Goal: Task Accomplishment & Management: Manage account settings

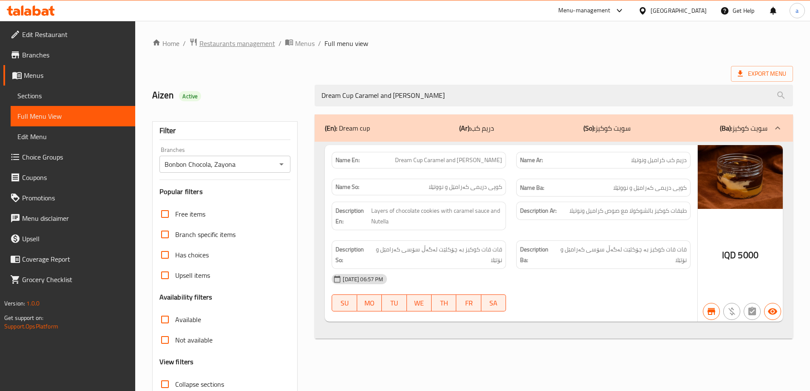
click at [229, 47] on span "Restaurants management" at bounding box center [237, 43] width 76 height 10
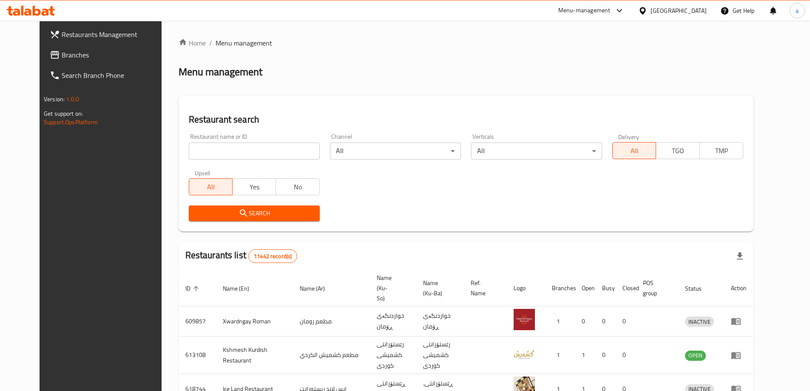
click at [63, 54] on span "Branches" at bounding box center [115, 55] width 106 height 10
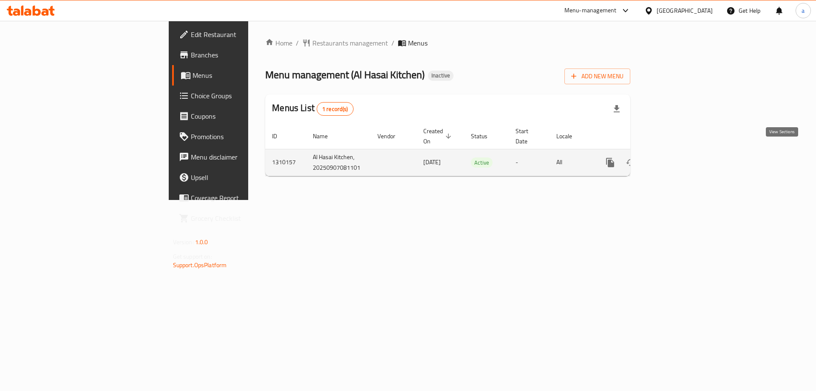
click at [682, 152] on link "enhanced table" at bounding box center [672, 162] width 20 height 20
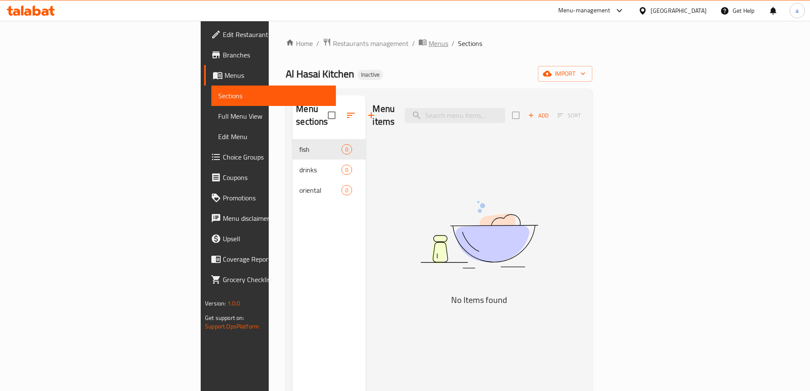
click at [429, 42] on span "Menus" at bounding box center [439, 43] width 20 height 10
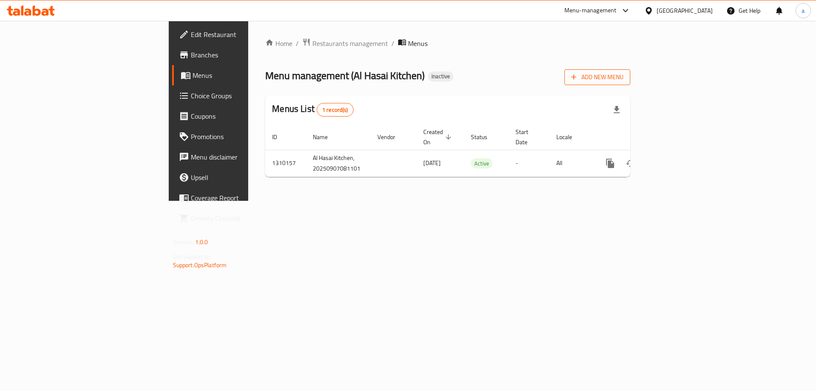
click at [624, 80] on span "Add New Menu" at bounding box center [597, 77] width 52 height 11
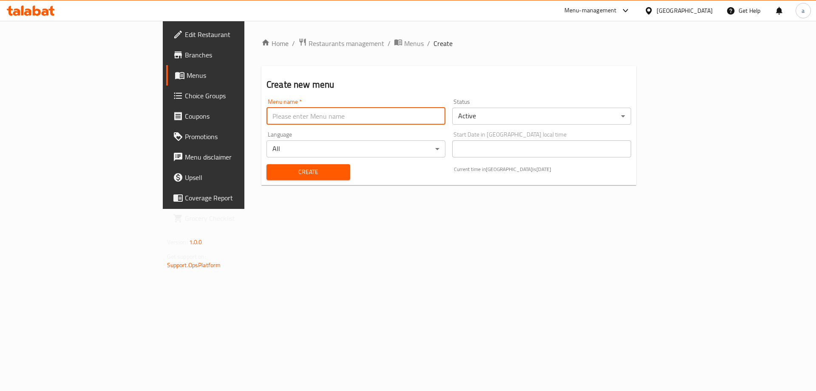
click at [267, 118] on input "text" at bounding box center [356, 116] width 179 height 17
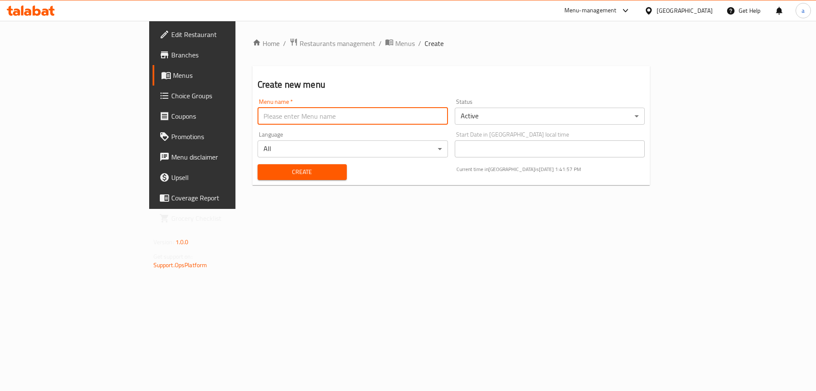
type input "[PERSON_NAME]"
click at [264, 168] on span "Create" at bounding box center [302, 172] width 76 height 11
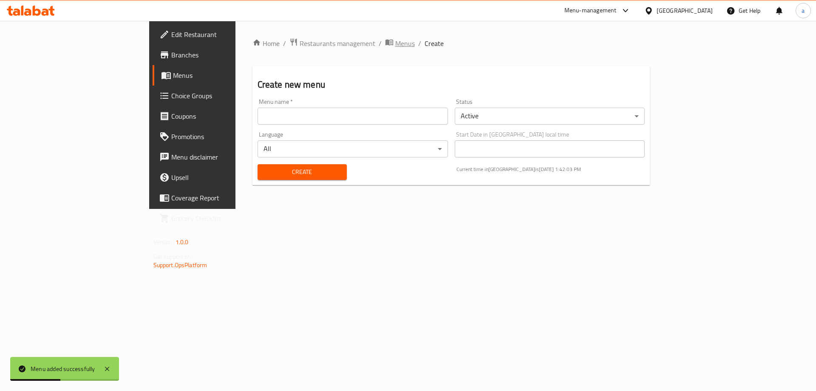
click at [395, 45] on span "Menus" at bounding box center [405, 43] width 20 height 10
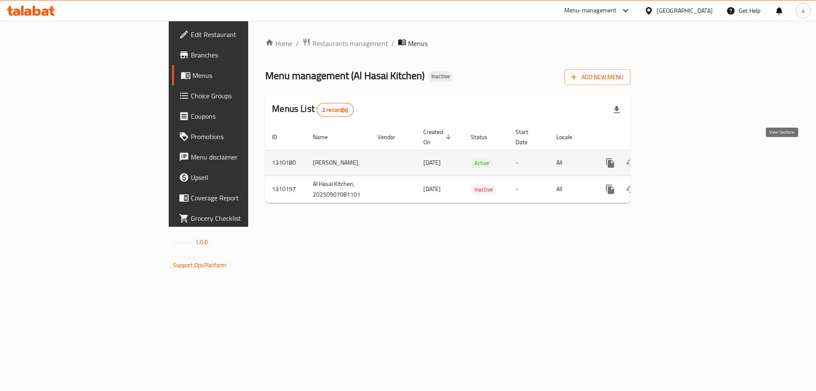
click at [677, 158] on icon "enhanced table" at bounding box center [672, 163] width 10 height 10
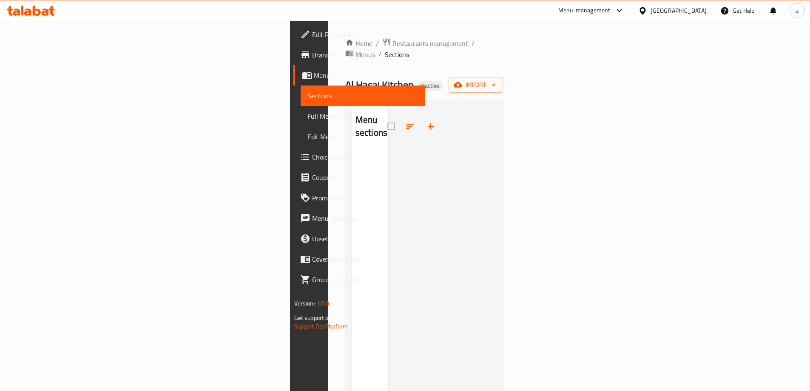
click at [503, 65] on div "Home / Restaurants management / Menus / Sections Al Hasai Kitchen Inactive impo…" at bounding box center [424, 271] width 158 height 466
click at [503, 80] on button "import" at bounding box center [476, 85] width 54 height 16
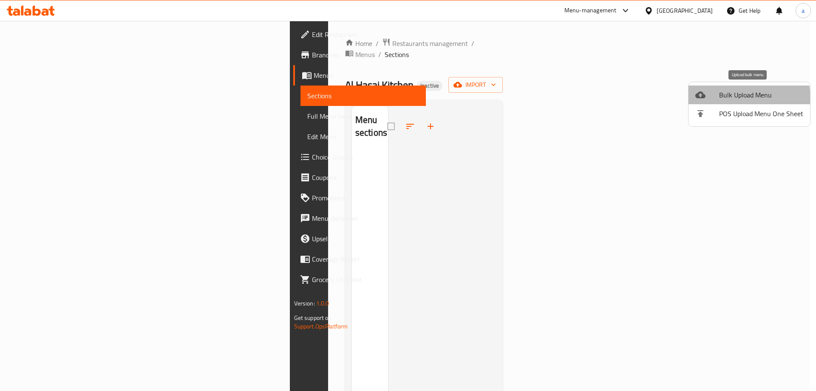
click at [707, 100] on li "Bulk Upload Menu" at bounding box center [750, 94] width 122 height 19
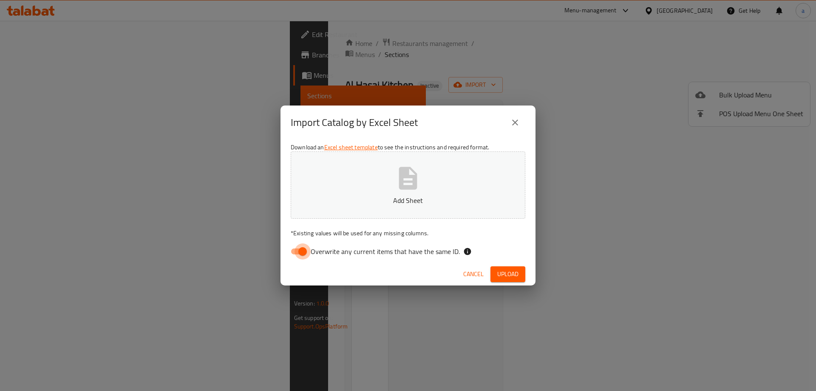
click at [305, 248] on input "Overwrite any current items that have the same ID." at bounding box center [302, 251] width 48 height 16
checkbox input "false"
click at [343, 201] on p "Add Sheet" at bounding box center [408, 200] width 208 height 10
click at [508, 269] on span "Upload" at bounding box center [507, 274] width 21 height 11
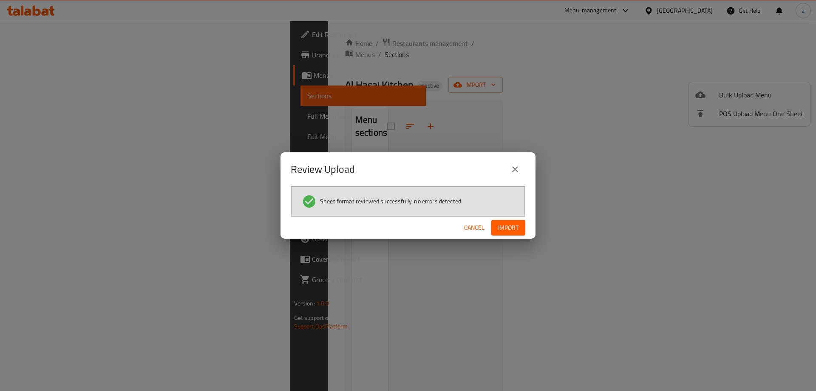
click at [510, 230] on span "Import" at bounding box center [508, 227] width 20 height 11
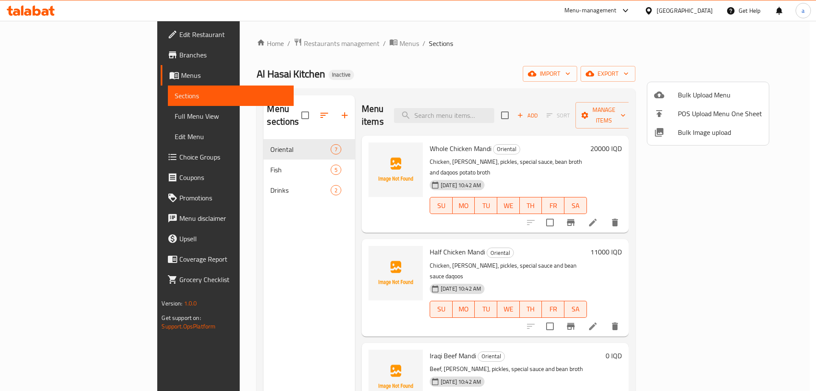
click at [82, 42] on div at bounding box center [408, 195] width 816 height 391
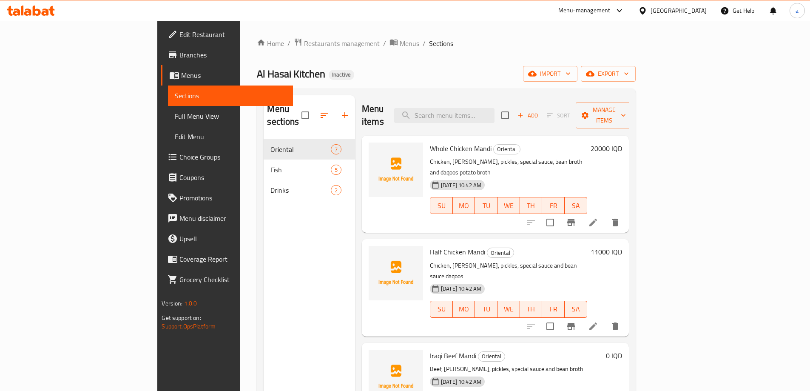
click at [179, 34] on span "Edit Restaurant" at bounding box center [232, 34] width 106 height 10
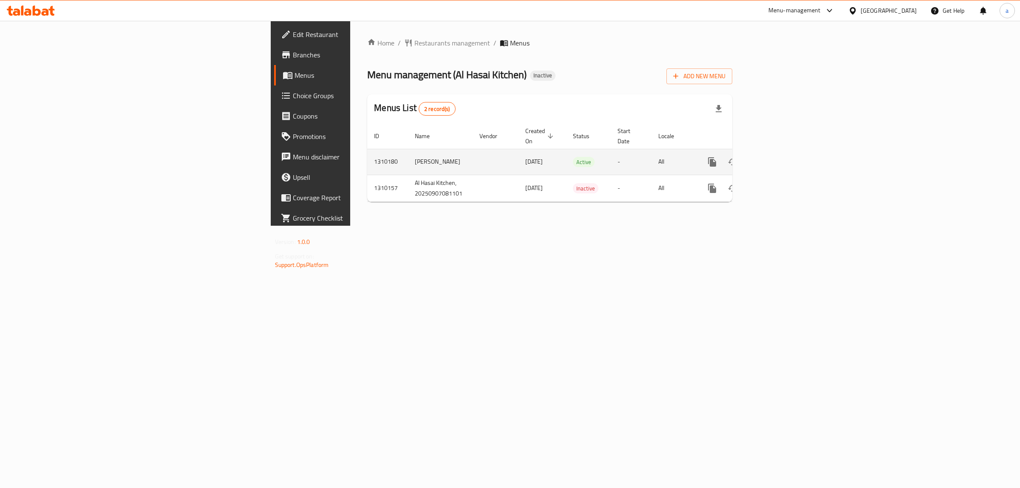
click at [779, 157] on icon "enhanced table" at bounding box center [774, 162] width 10 height 10
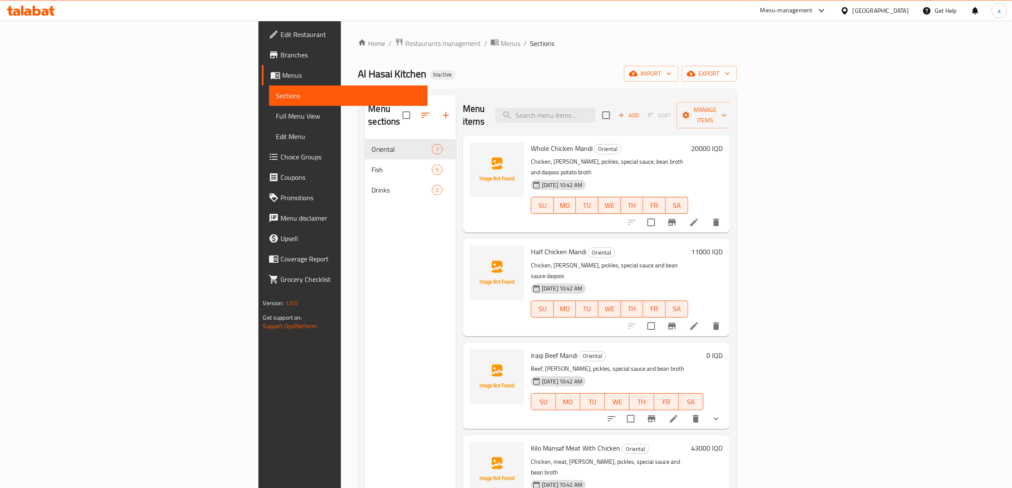
click at [424, 52] on div "Home / Restaurants management / Menus / Sections Al Hasai Kitchen Inactive impo…" at bounding box center [547, 314] width 378 height 552
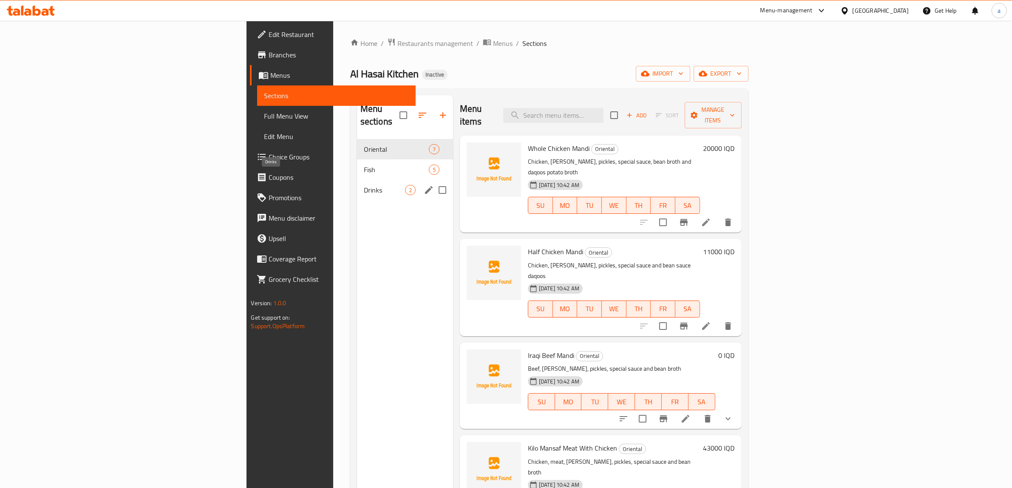
click at [364, 185] on span "Drinks" at bounding box center [384, 190] width 41 height 10
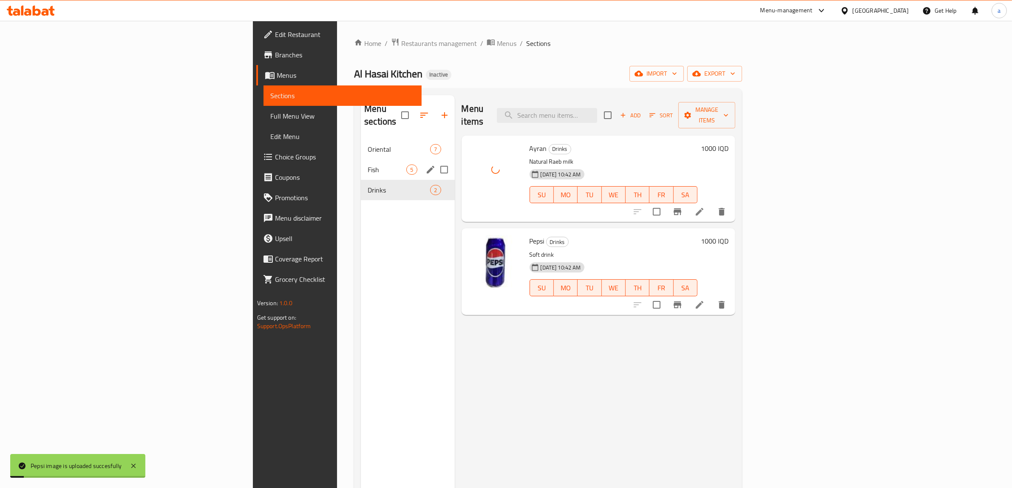
click at [368, 165] on span "Fish" at bounding box center [387, 170] width 39 height 10
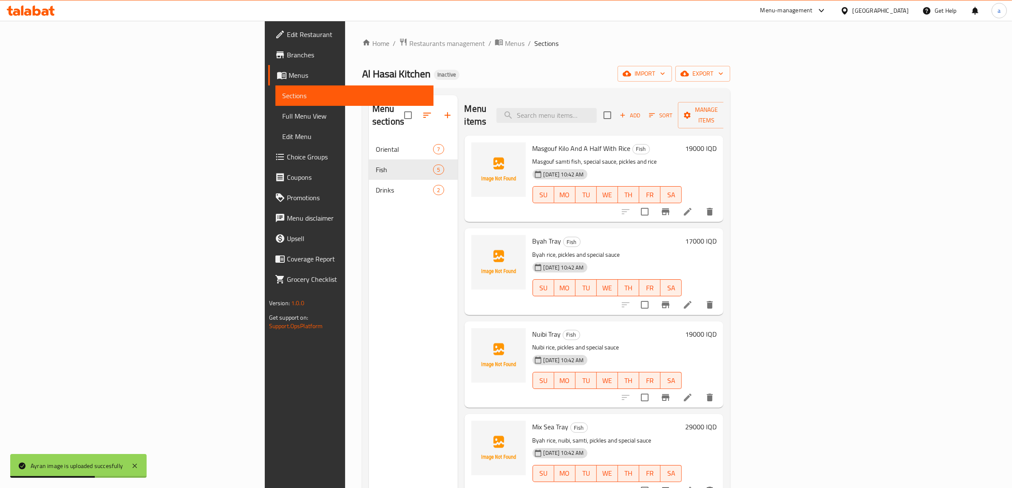
click at [377, 236] on div "Menu sections Oriental 7 Fish 5 Drinks 2" at bounding box center [413, 339] width 89 height 488
click at [369, 121] on div "Menu sections" at bounding box center [413, 115] width 89 height 40
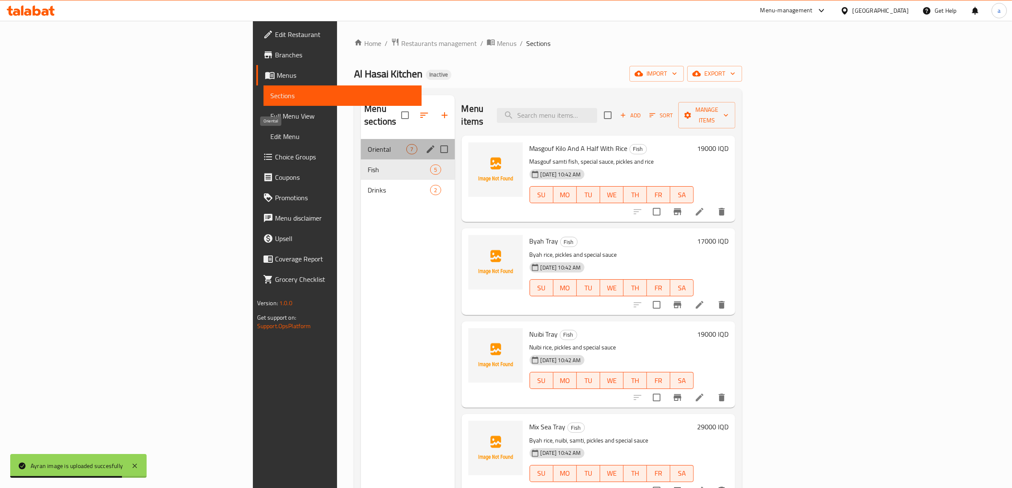
click at [368, 144] on span "Oriental" at bounding box center [387, 149] width 39 height 10
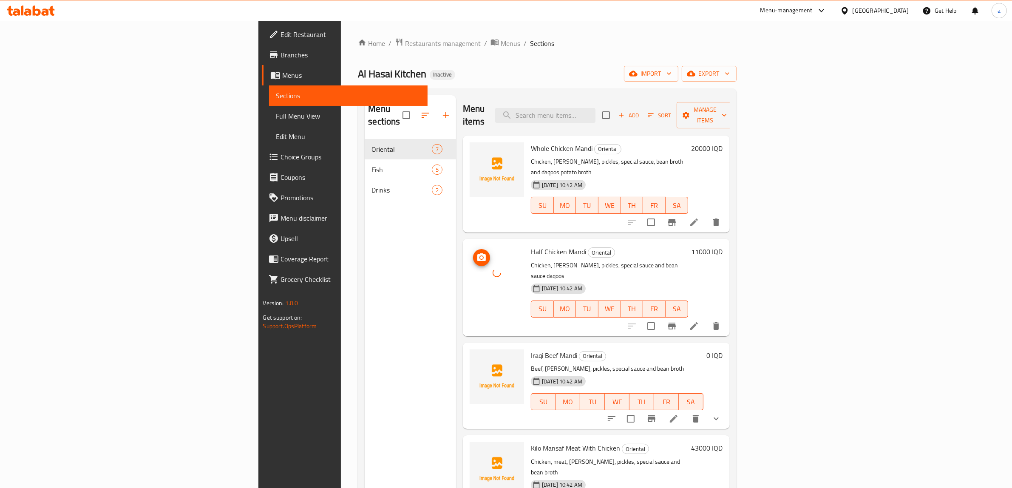
click at [470, 252] on div at bounding box center [497, 273] width 54 height 54
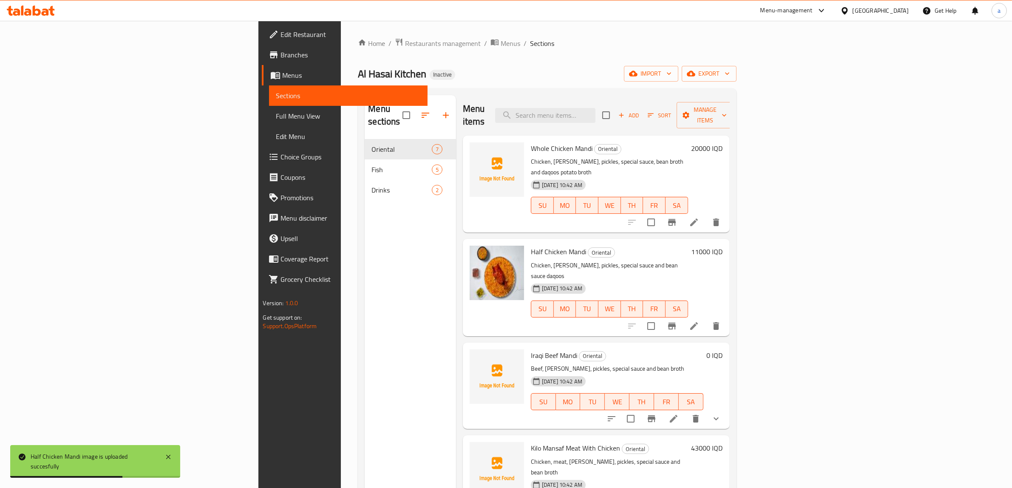
click at [470, 160] on div at bounding box center [497, 169] width 54 height 54
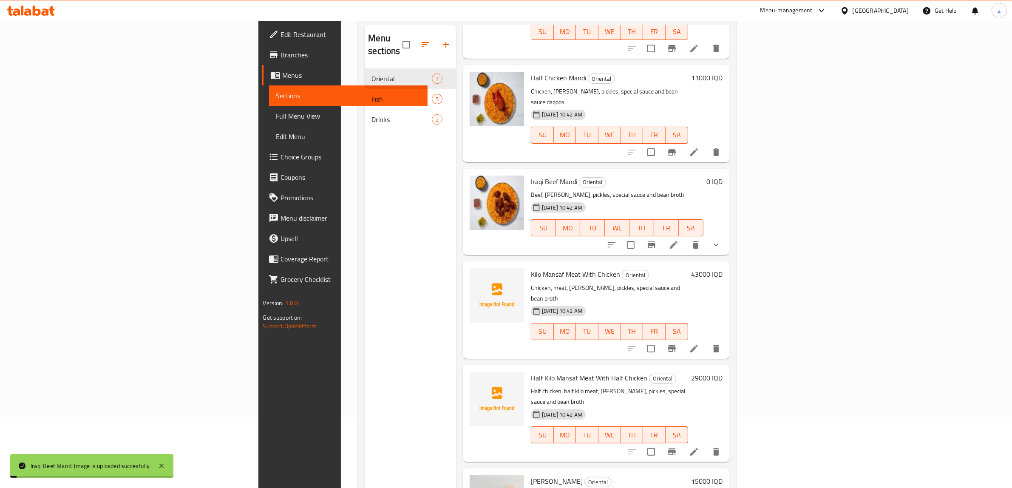
scroll to position [142, 0]
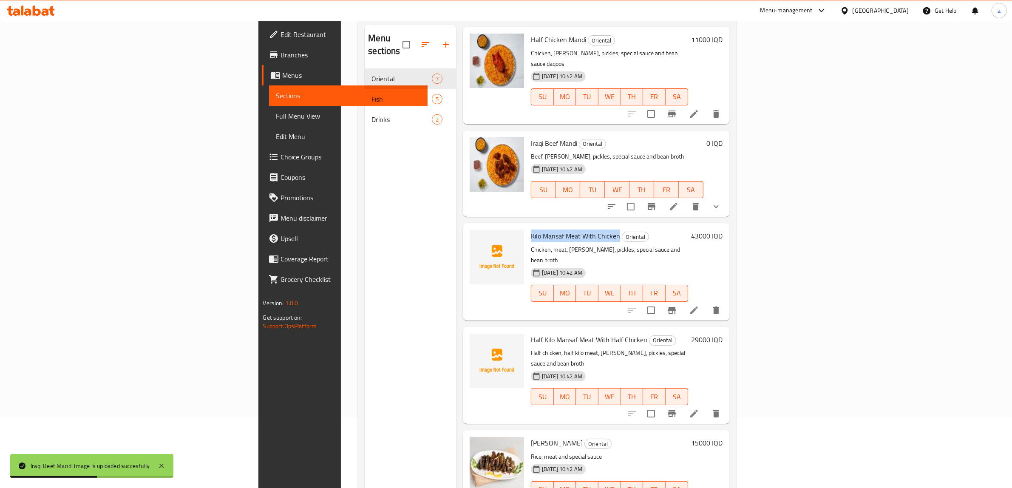
drag, startPoint x: 465, startPoint y: 201, endPoint x: 554, endPoint y: 205, distance: 89.4
click at [554, 227] on div "Kilo Mansaf Meat With Chicken Oriental Chicken, meat, [PERSON_NAME], pickles, s…" at bounding box center [610, 272] width 164 height 90
copy span "Kilo Mansaf Meat With Chicken"
click at [531, 333] on span "Half Kilo Mansaf Meat With Half Chicken" at bounding box center [589, 339] width 116 height 13
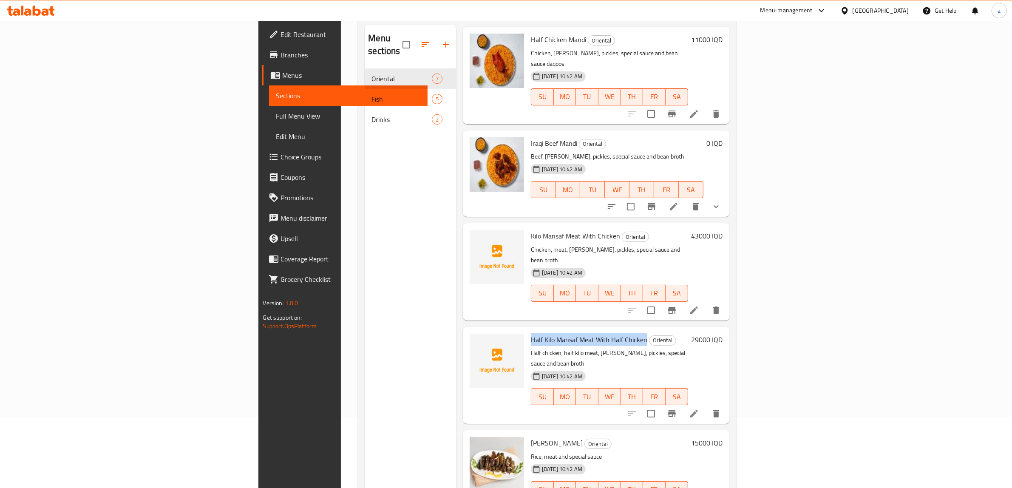
drag, startPoint x: 466, startPoint y: 296, endPoint x: 581, endPoint y: 287, distance: 116.0
click at [581, 330] on div "Half Kilo Mansaf Meat With Half Chicken Oriental Half chicken, half kilo meat, …" at bounding box center [610, 375] width 164 height 90
copy span "Half Kilo Mansaf Meat With Half Chicken"
click at [685, 91] on span "SA" at bounding box center [677, 97] width 16 height 12
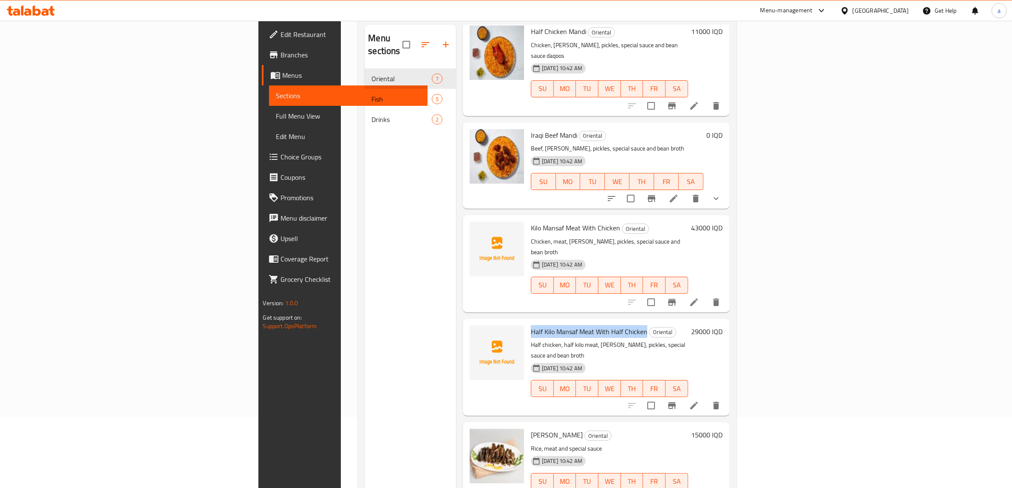
scroll to position [183, 0]
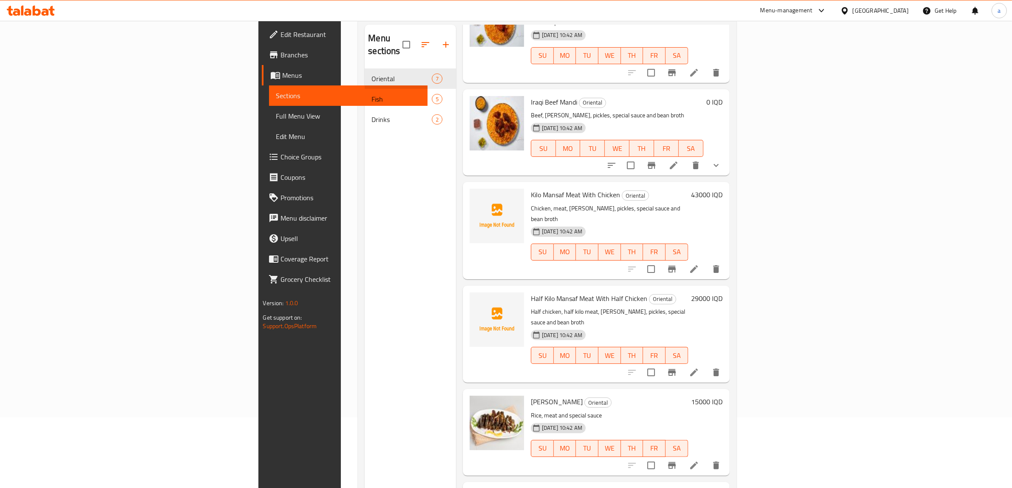
drag, startPoint x: 269, startPoint y: 159, endPoint x: 290, endPoint y: 141, distance: 27.7
click at [365, 159] on div "Menu sections Oriental 7 Fish 5 Drinks 2" at bounding box center [410, 269] width 91 height 488
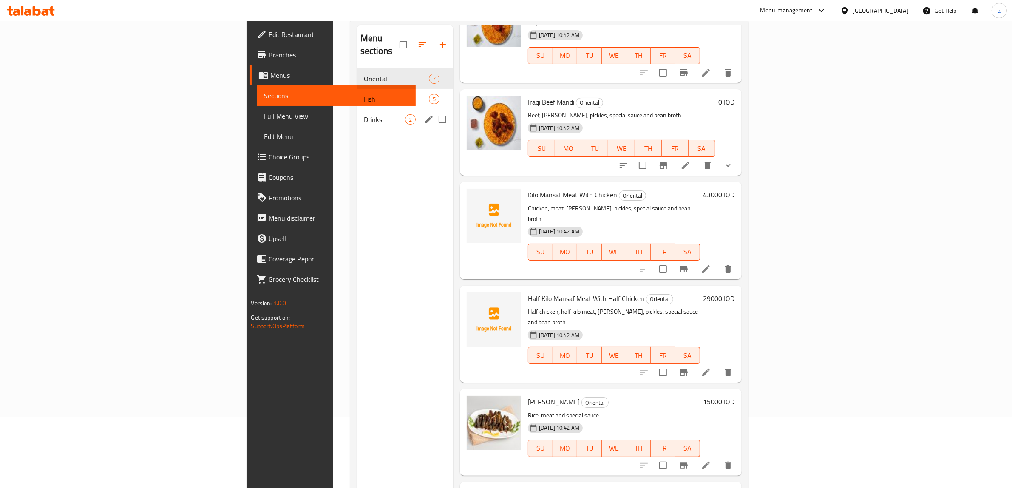
click at [364, 94] on span "Fish" at bounding box center [396, 99] width 65 height 10
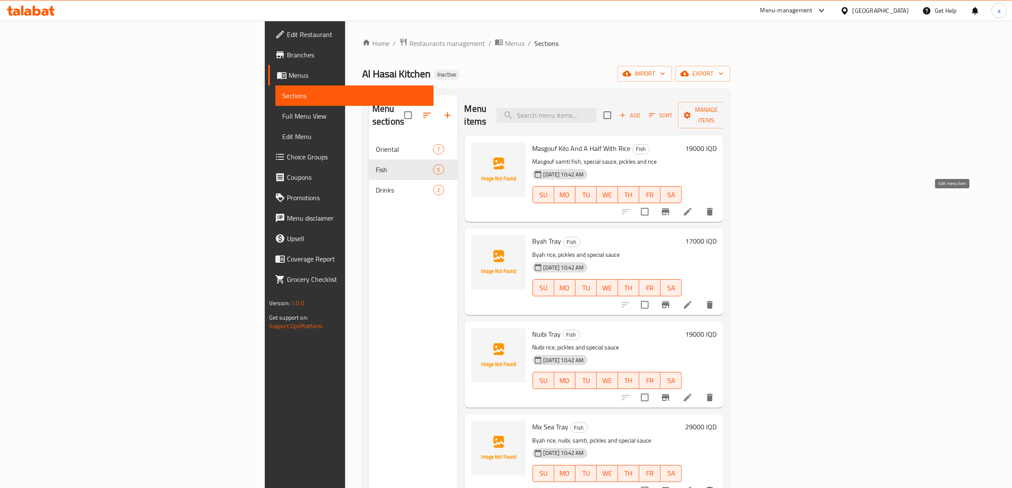
click at [693, 207] on icon at bounding box center [688, 212] width 10 height 10
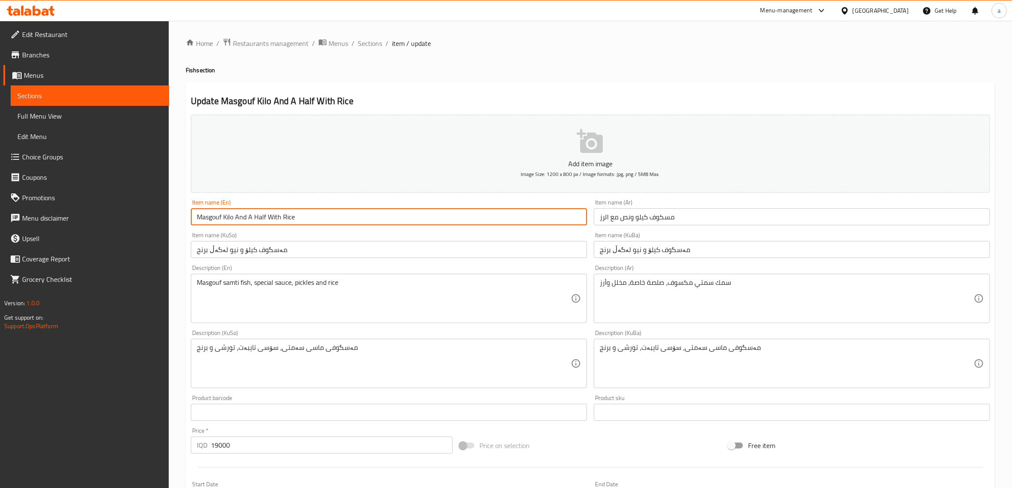
drag, startPoint x: 251, startPoint y: 218, endPoint x: 247, endPoint y: 219, distance: 5.0
click at [247, 219] on input "Masgouf Kilo And A Half With Rice" at bounding box center [389, 216] width 396 height 17
drag, startPoint x: 321, startPoint y: 217, endPoint x: 153, endPoint y: 210, distance: 168.1
click at [153, 210] on div "Edit Restaurant Branches Menus Sections Full Menu View Edit Menu Choice Groups …" at bounding box center [506, 360] width 1012 height 678
type input "Masgouf Kilo And Half With Rice"
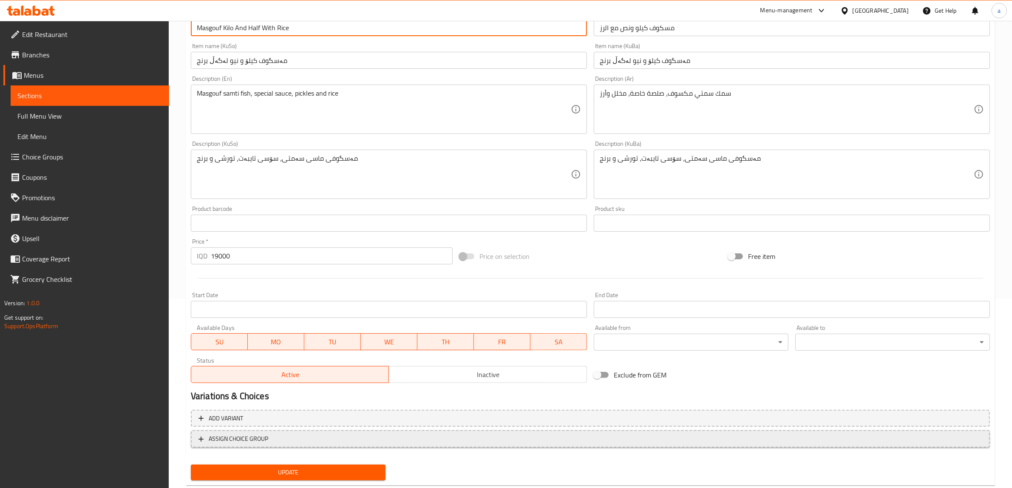
scroll to position [209, 0]
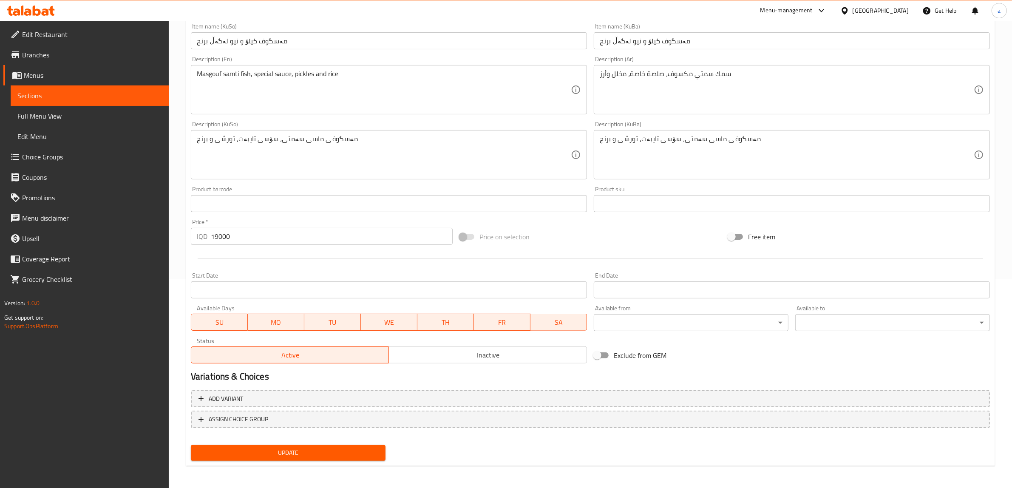
click at [348, 453] on span "Update" at bounding box center [288, 453] width 181 height 11
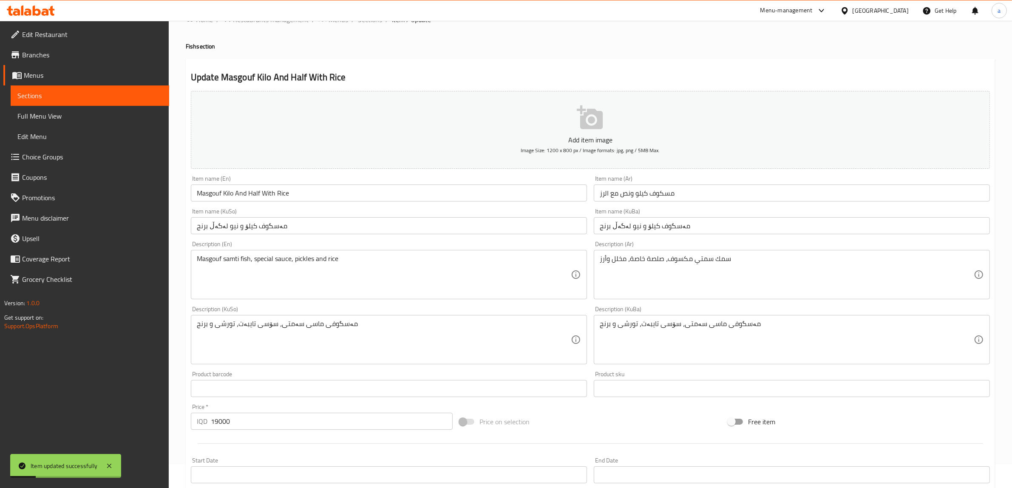
scroll to position [0, 0]
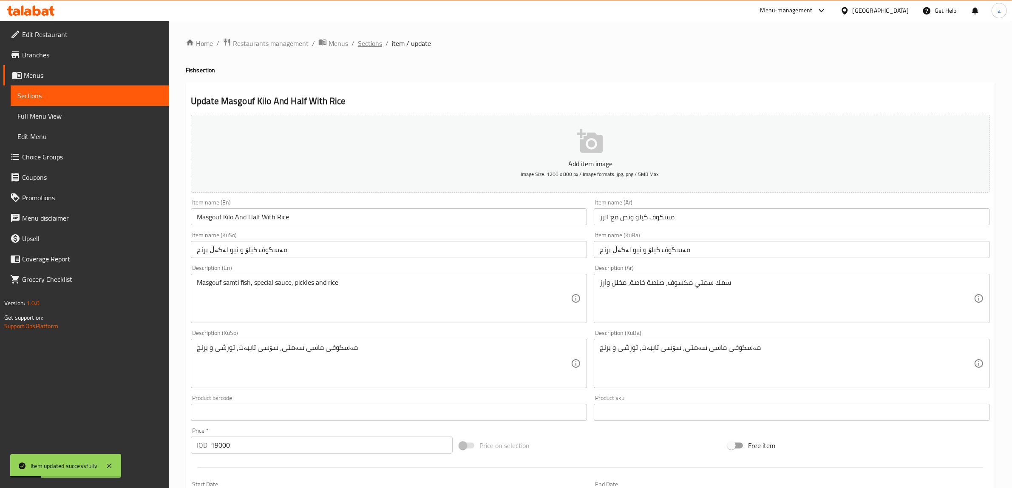
click at [372, 41] on span "Sections" at bounding box center [370, 43] width 24 height 10
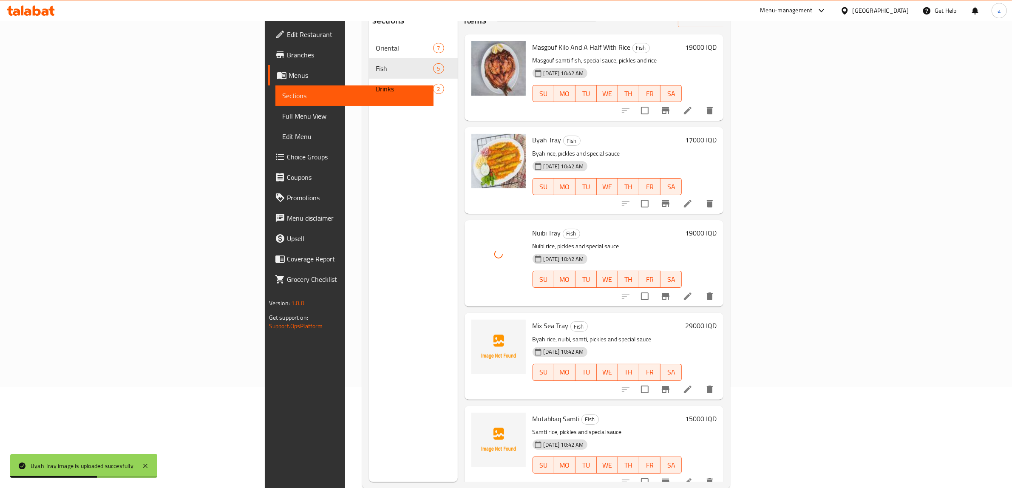
scroll to position [119, 0]
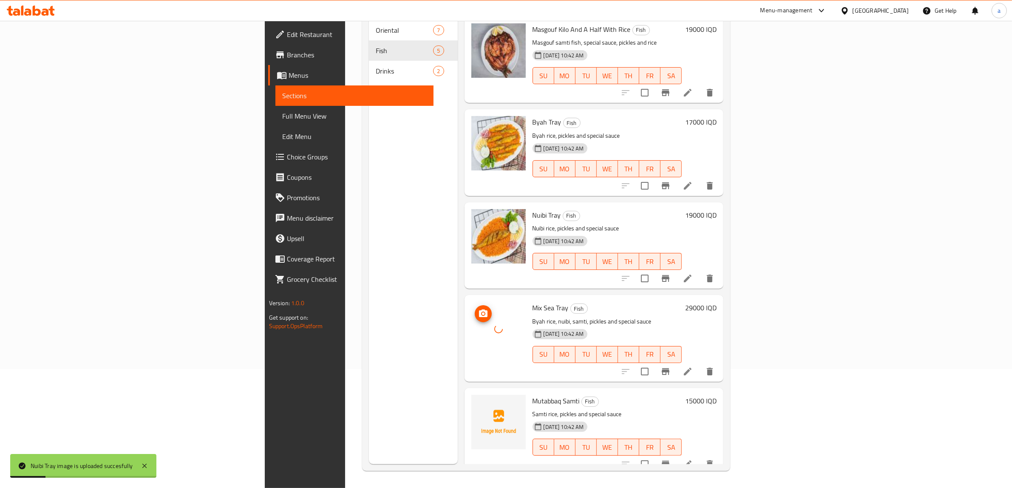
click at [471, 311] on div at bounding box center [498, 329] width 54 height 54
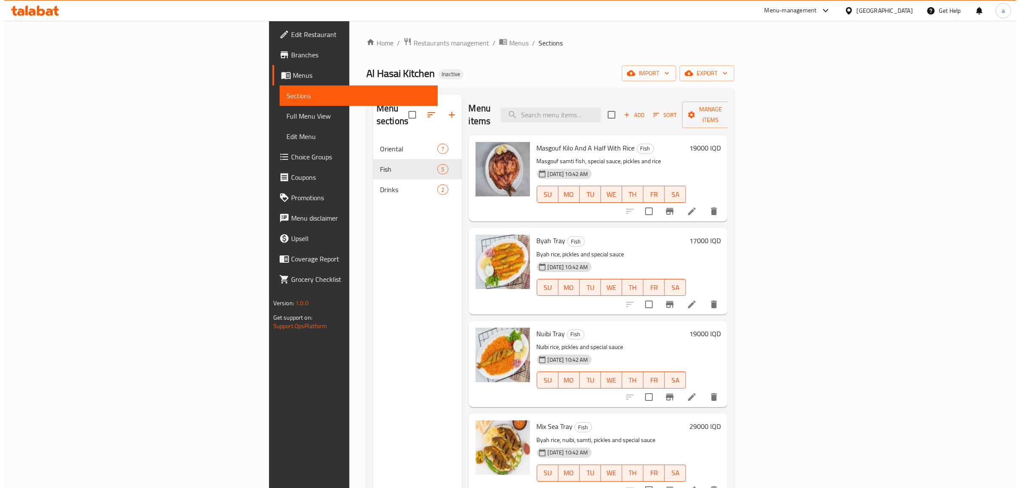
scroll to position [0, 0]
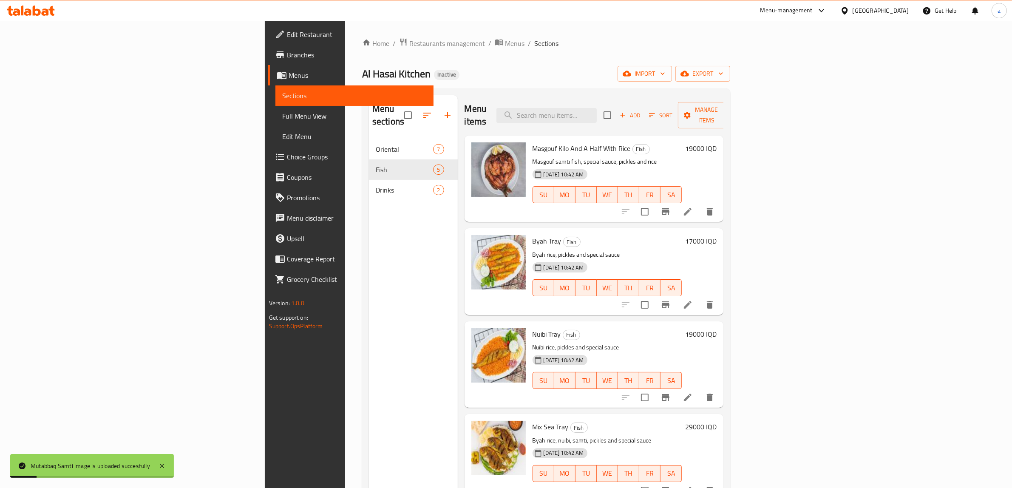
click at [282, 119] on span "Full Menu View" at bounding box center [354, 116] width 145 height 10
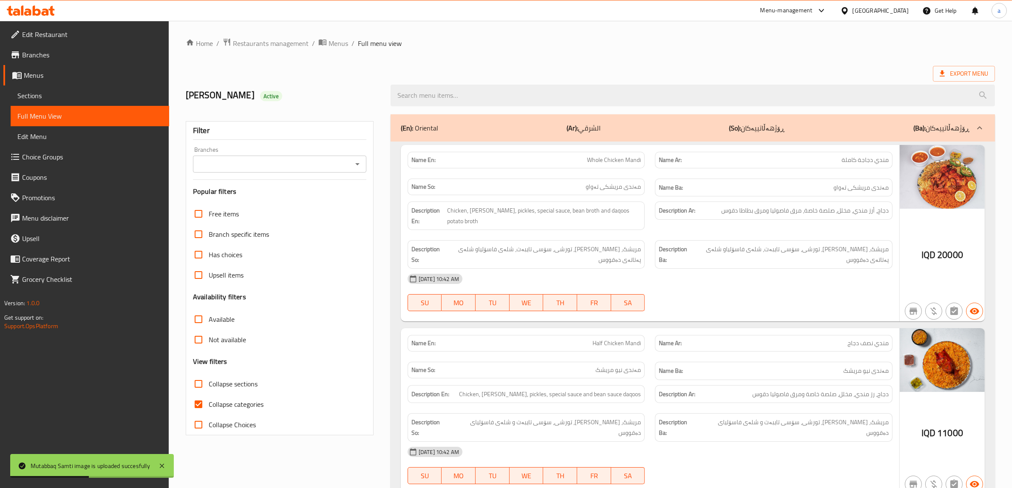
click at [199, 400] on input "Collapse categories" at bounding box center [198, 404] width 20 height 20
checkbox input "false"
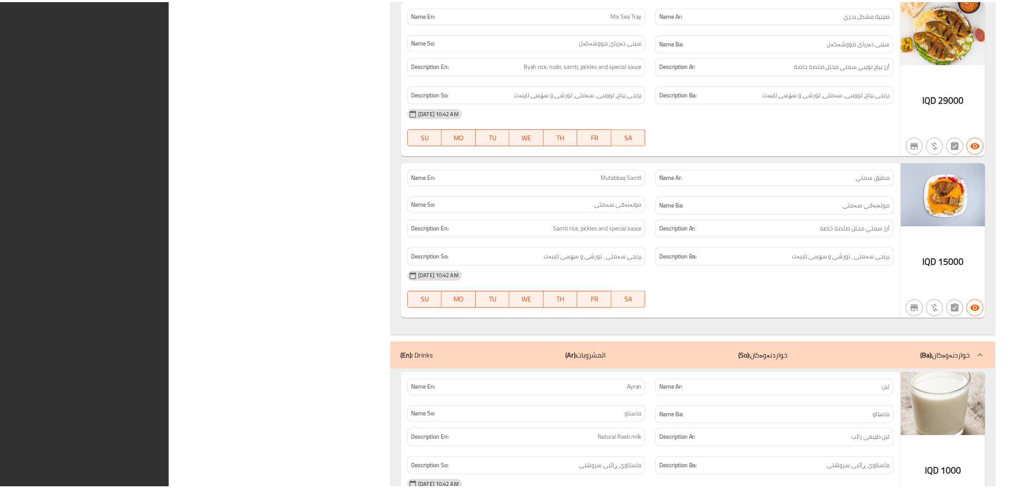
scroll to position [2239, 0]
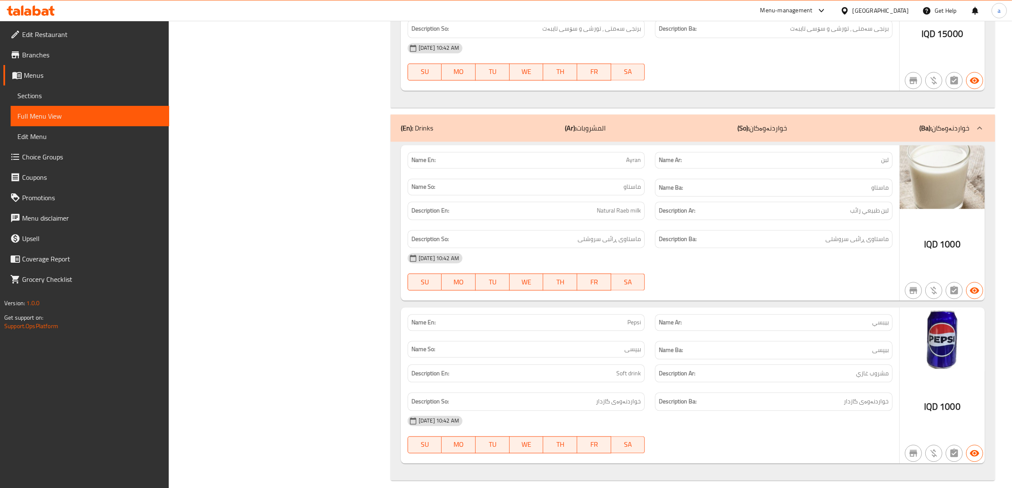
click at [43, 52] on span "Branches" at bounding box center [92, 55] width 140 height 10
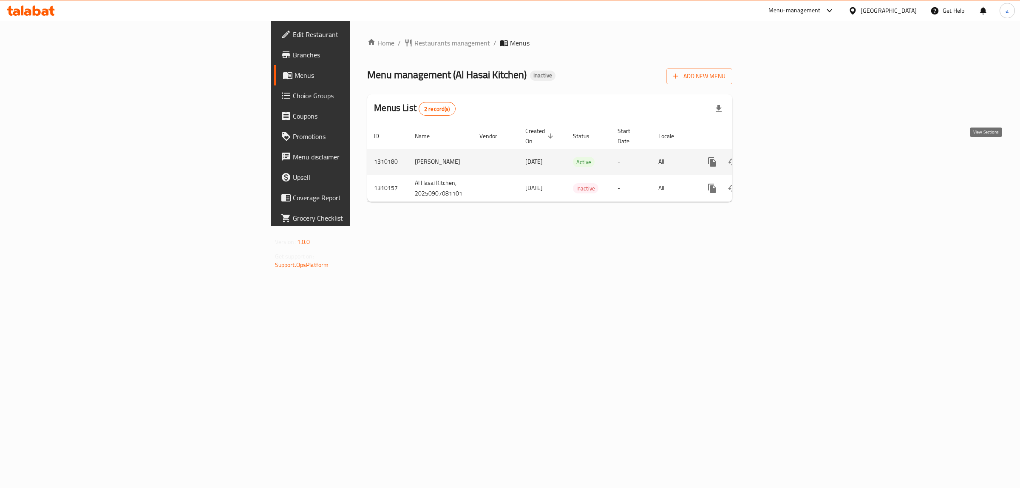
click at [779, 157] on icon "enhanced table" at bounding box center [774, 162] width 10 height 10
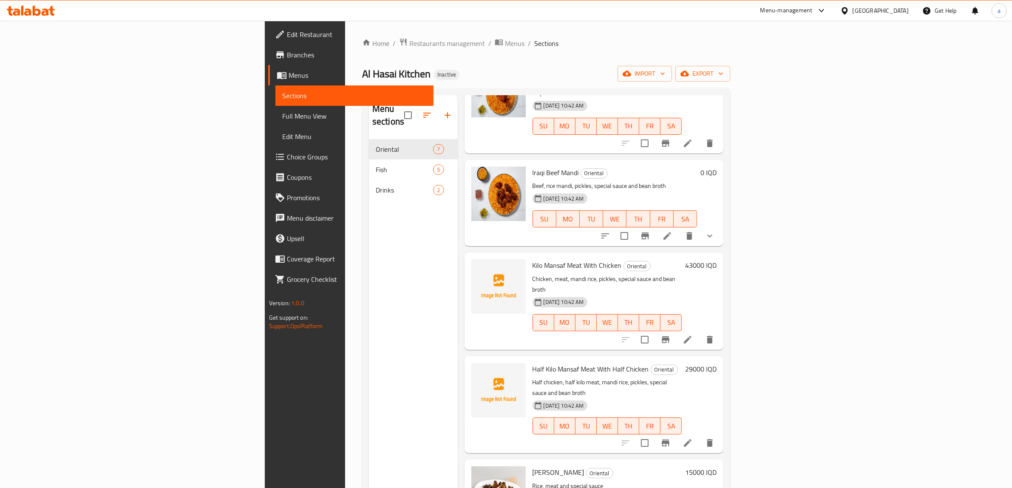
scroll to position [71, 0]
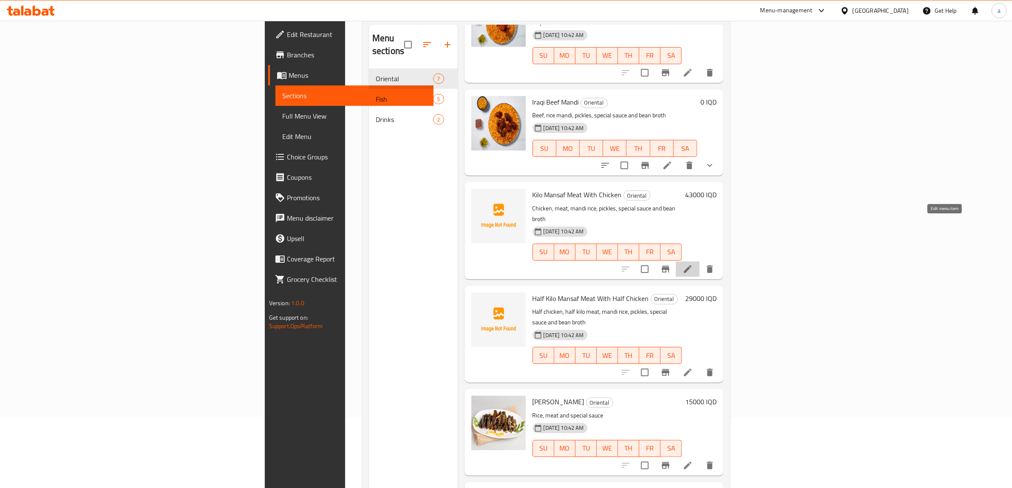
click at [693, 264] on icon at bounding box center [688, 269] width 10 height 10
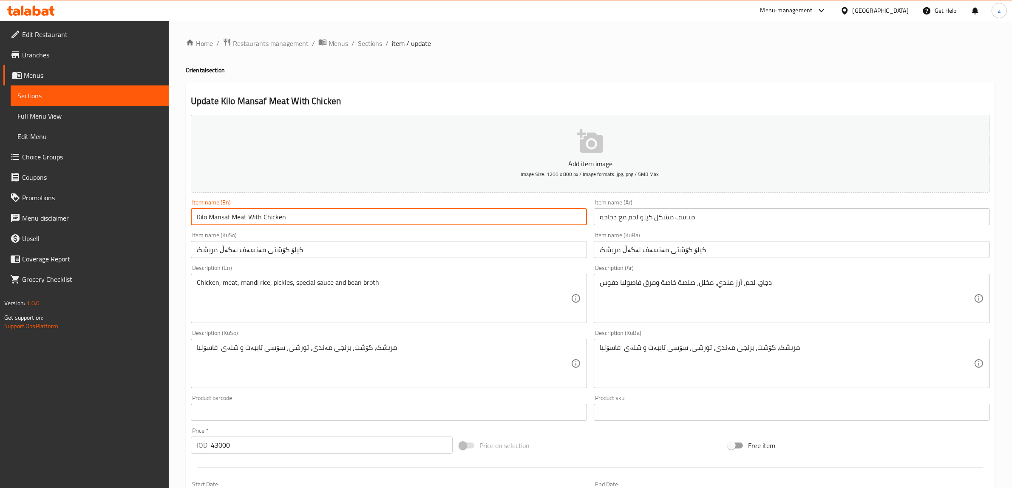
click at [207, 220] on input "Kilo Mansaf Meat With Chicken" at bounding box center [389, 216] width 396 height 17
paste input "Mixed"
click at [218, 213] on input "Kilo Mixed Mansaf Meat With Chicken" at bounding box center [389, 216] width 396 height 17
click at [193, 214] on input "Kilo Mansaf Meat With Chicken" at bounding box center [389, 216] width 396 height 17
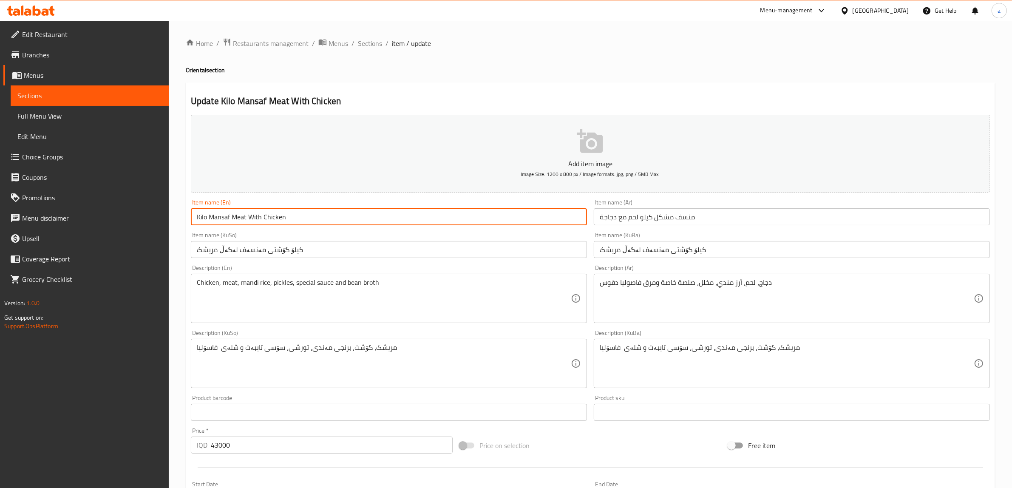
paste input "Mixed"
drag, startPoint x: 232, startPoint y: 218, endPoint x: 218, endPoint y: 218, distance: 14.0
click at [218, 218] on input "Mixed - Kilo Mansaf Meat With Chicken" at bounding box center [389, 216] width 396 height 17
click at [321, 218] on input "Mixed Mansaf Meat With Chicken" at bounding box center [389, 216] width 396 height 17
paste input "- Kilo"
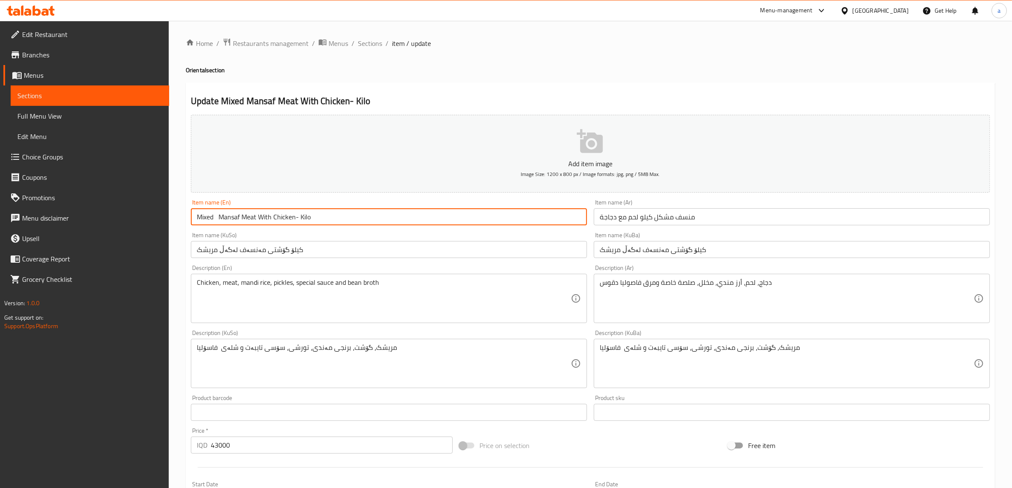
click at [219, 216] on input "Mixed Mansaf Meat With Chicken- Kilo" at bounding box center [389, 216] width 396 height 17
drag, startPoint x: 315, startPoint y: 211, endPoint x: 122, endPoint y: 215, distance: 192.6
click at [122, 215] on div "Edit Restaurant Branches Menus Sections Full Menu View Edit Menu Choice Groups …" at bounding box center [506, 360] width 1012 height 678
type input "Mixed Mansaf Meat With Chicken- Kilo"
click at [645, 220] on input "منسف مشكل كيلو لحم مع دجاجة" at bounding box center [792, 216] width 396 height 17
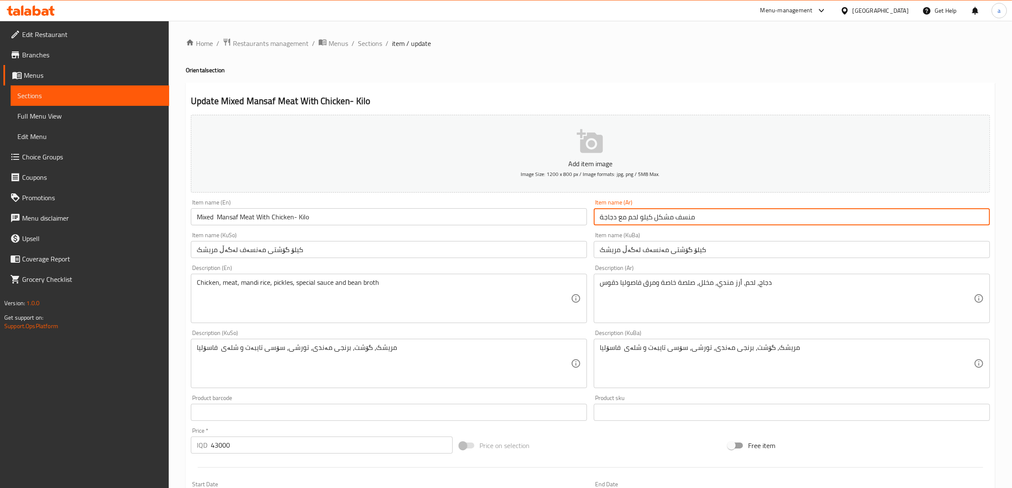
click at [645, 220] on input "منسف مشكل كيلو لحم مع دجاجة" at bounding box center [792, 216] width 396 height 17
drag, startPoint x: 714, startPoint y: 213, endPoint x: 541, endPoint y: 215, distance: 173.0
click at [541, 215] on div "Add item image Image Size: 1200 x 800 px / Image formats: jpg, png / 5MB Max. I…" at bounding box center [590, 343] width 806 height 464
paste input "حم منسف مشكل مع دجاج - كيلو"
type input "لحم منسف مشكل مع دجاج - كيلو"
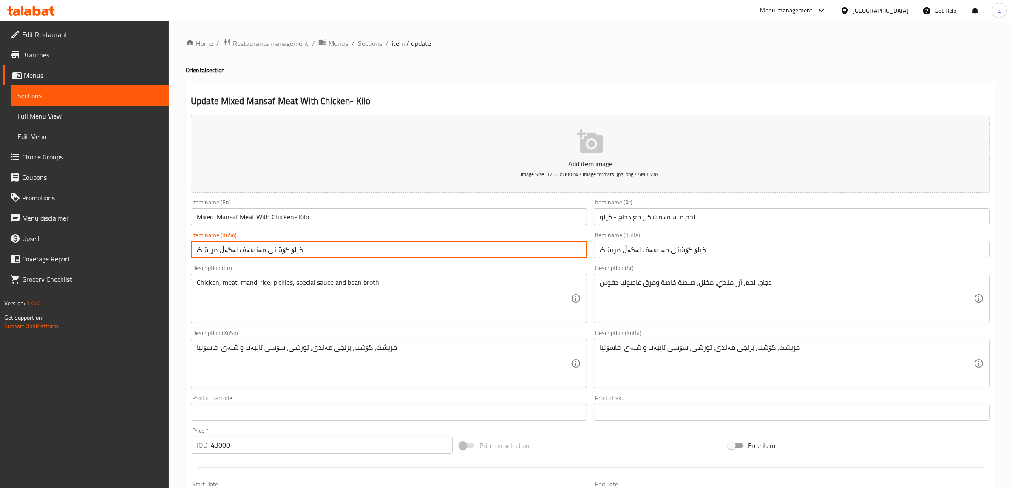
drag, startPoint x: 479, startPoint y: 253, endPoint x: 127, endPoint y: 267, distance: 352.3
click at [127, 267] on div "Edit Restaurant Branches Menus Sections Full Menu View Edit Menu Choice Groups …" at bounding box center [506, 360] width 1012 height 678
paste input "ۆشتی مەنسەفی مووشەکەل لەگەڵ مریشک - کیلۆ"
type input "گۆشتی مەنسەفی مووشەکەل لەگەڵ مریشک - کیلۆ"
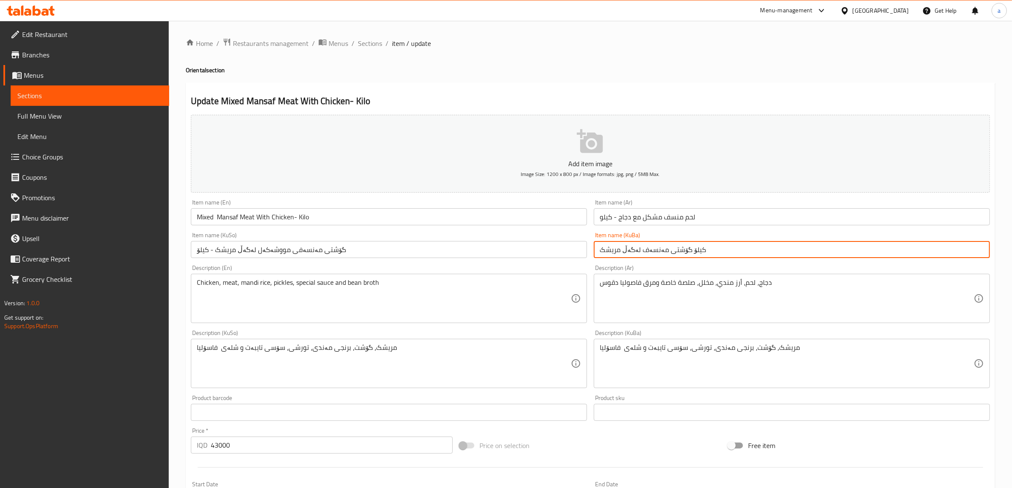
drag, startPoint x: 713, startPoint y: 251, endPoint x: 579, endPoint y: 251, distance: 133.5
click at [579, 251] on div "Add item image Image Size: 1200 x 800 px / Image formats: jpg, png / 5MB Max. I…" at bounding box center [590, 343] width 806 height 464
paste input "ۆشتی مەنسەفی مووشەکەل لەگەڵ مریشک - کیلۆ"
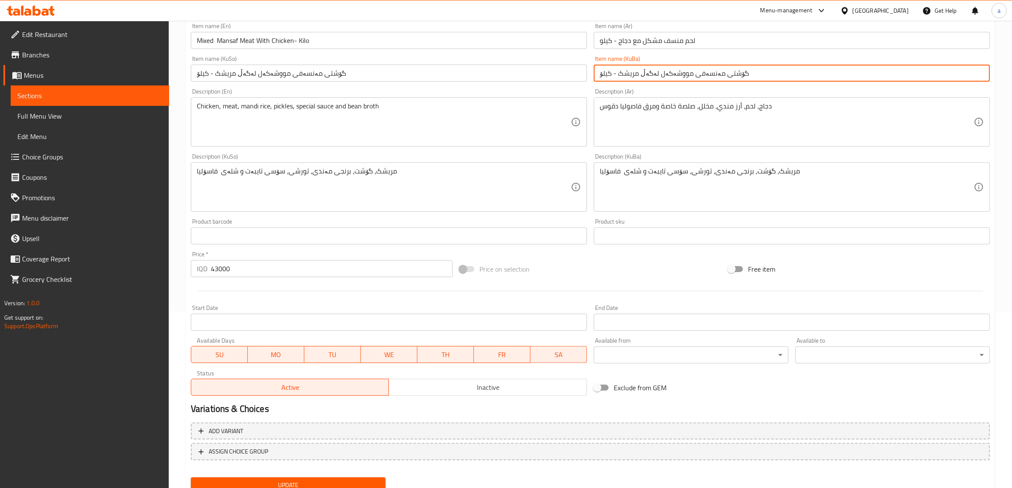
scroll to position [209, 0]
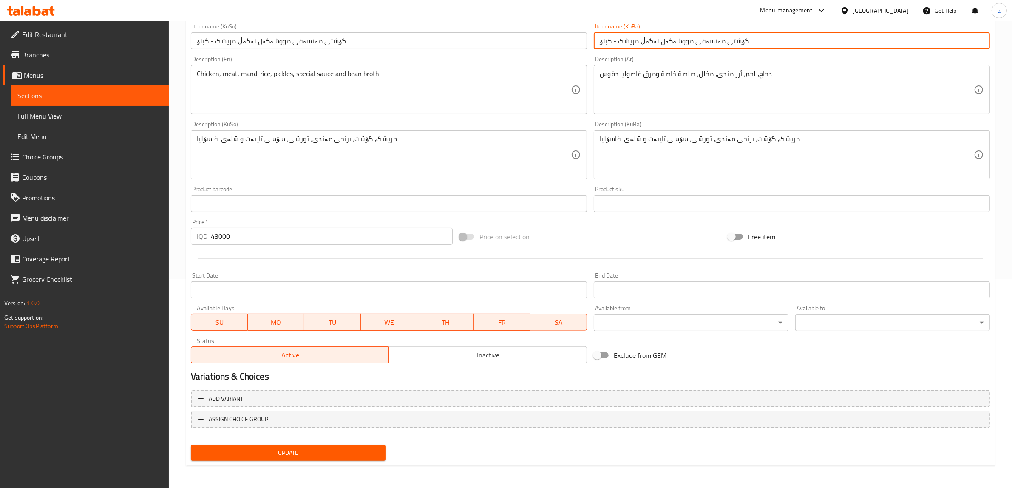
type input "گۆشتی مەنسەفی مووشەکەل لەگەڵ مریشک - کیلۆ"
click at [343, 452] on span "Update" at bounding box center [288, 453] width 181 height 11
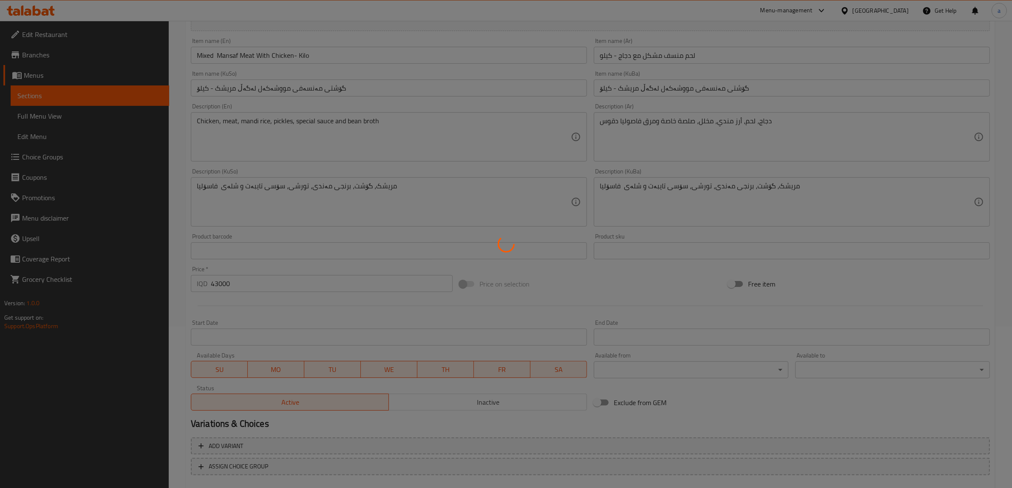
scroll to position [138, 0]
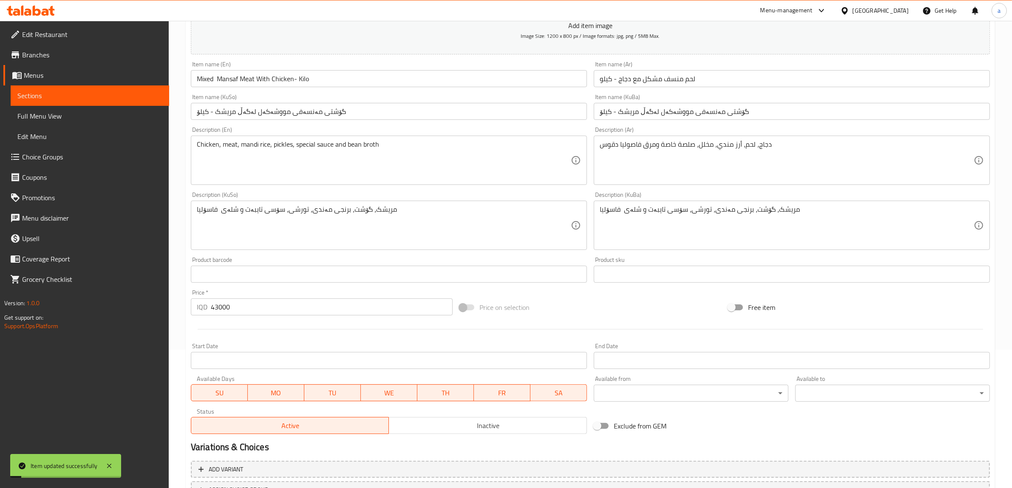
click at [89, 116] on span "Full Menu View" at bounding box center [89, 116] width 145 height 10
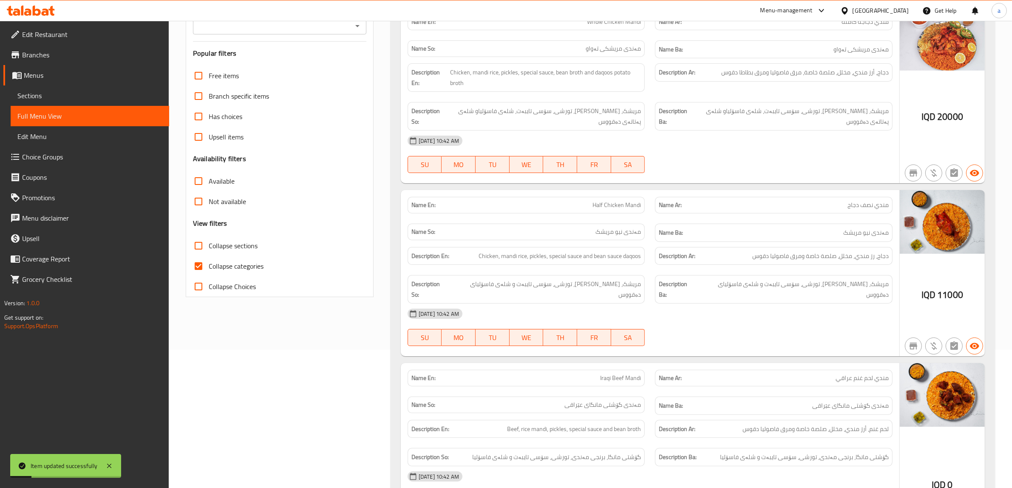
scroll to position [67, 0]
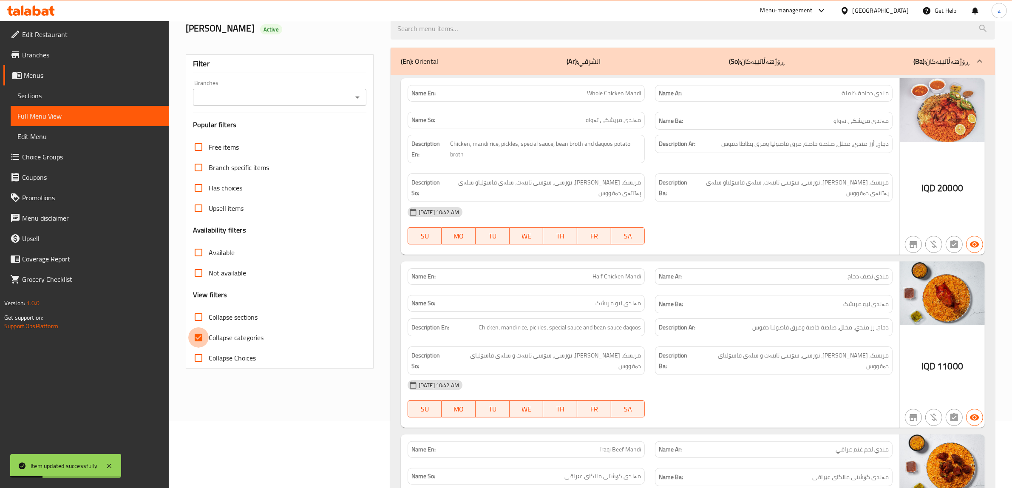
click at [196, 337] on input "Collapse categories" at bounding box center [198, 337] width 20 height 20
checkbox input "false"
click at [81, 97] on span "Sections" at bounding box center [89, 96] width 145 height 10
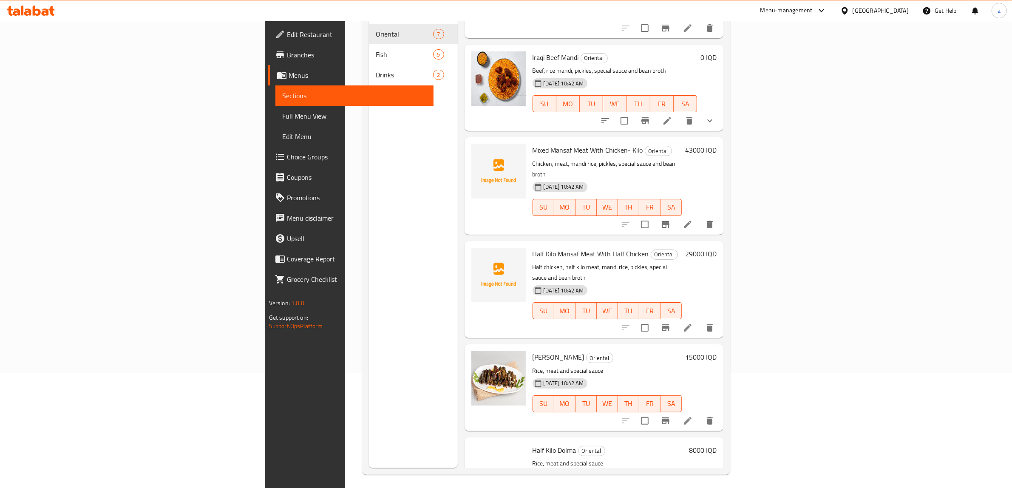
scroll to position [49, 0]
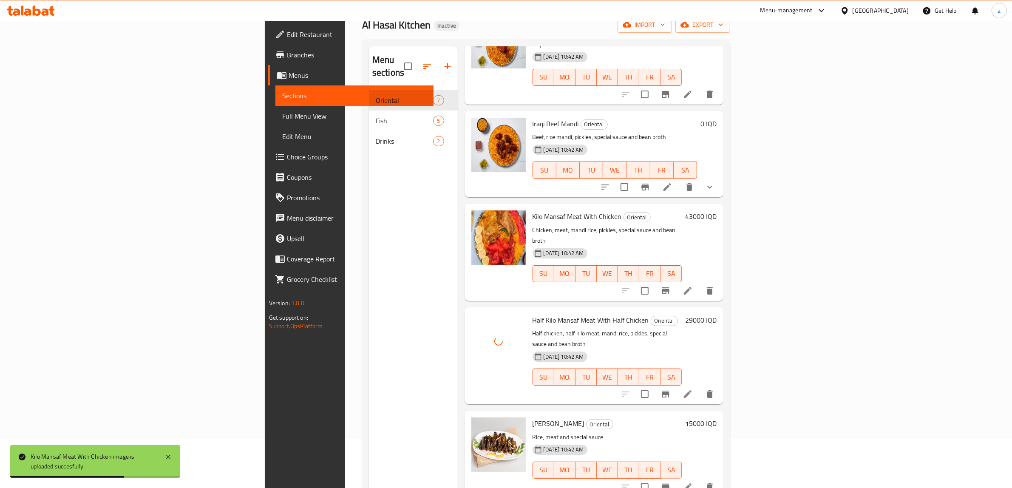
click at [282, 115] on span "Full Menu View" at bounding box center [354, 116] width 145 height 10
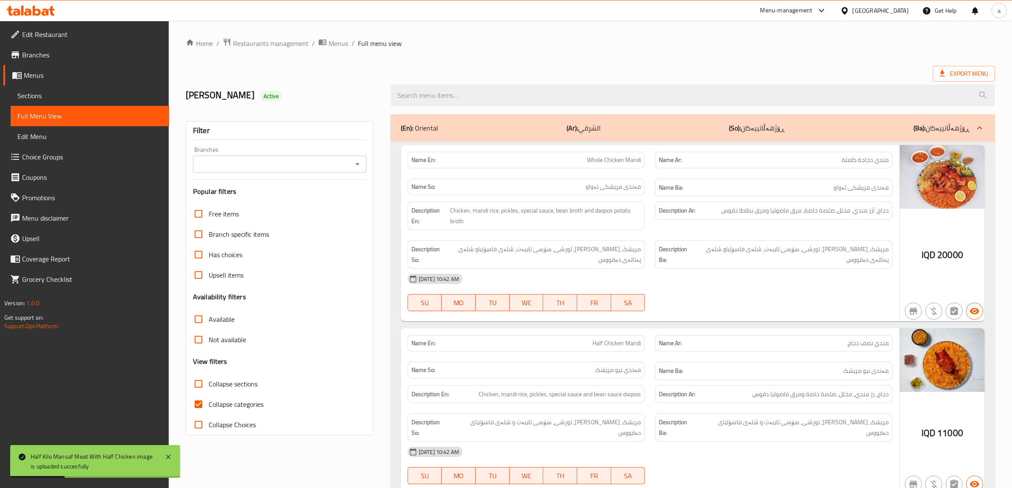
click at [193, 403] on input "Collapse categories" at bounding box center [198, 404] width 20 height 20
checkbox input "false"
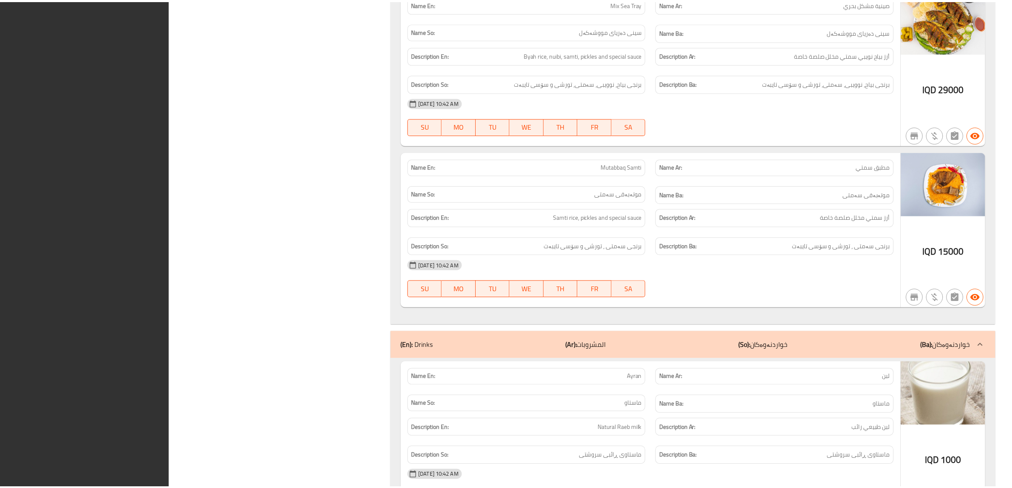
scroll to position [2239, 0]
